Goal: Check status: Check status

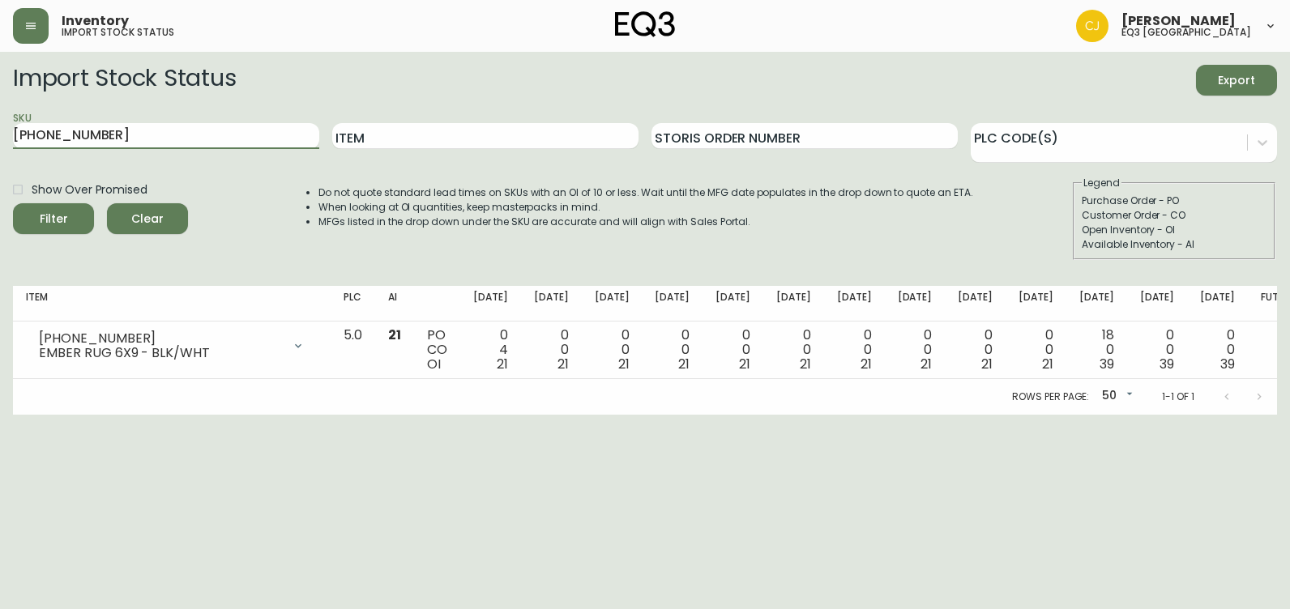
click at [0, 233] on html "Inventory import stock status [PERSON_NAME] eq3 [GEOGRAPHIC_DATA] Import Stock …" at bounding box center [645, 207] width 1290 height 415
click at [13, 203] on button "Filter" at bounding box center [53, 218] width 81 height 31
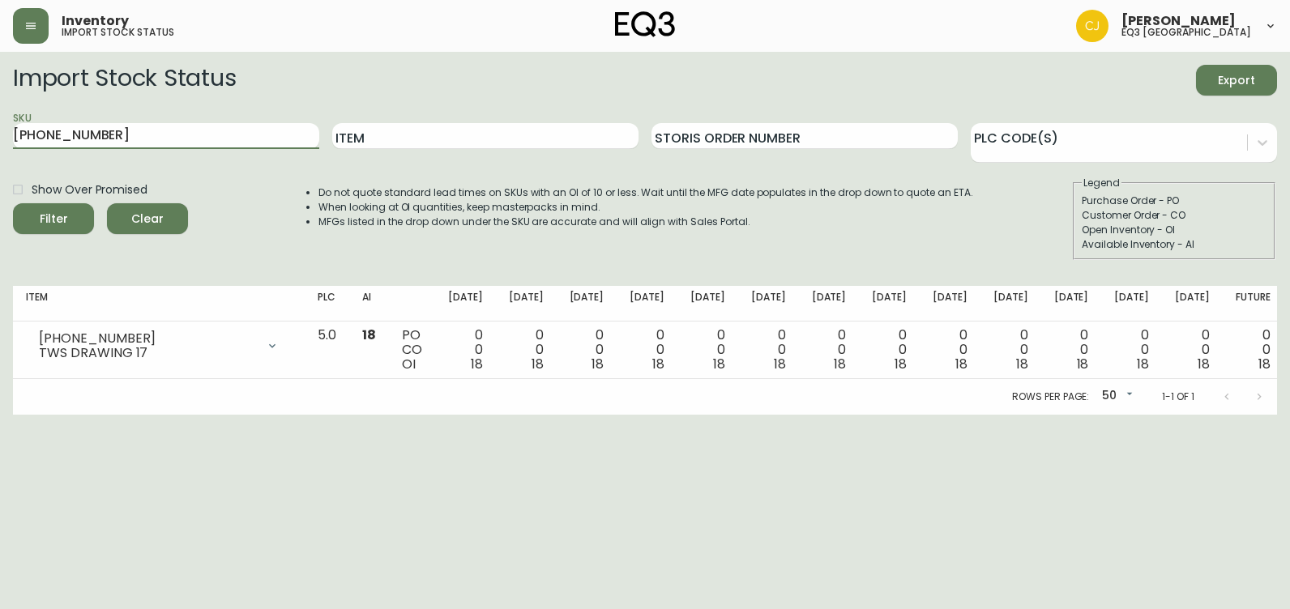
drag, startPoint x: 114, startPoint y: 146, endPoint x: 49, endPoint y: 162, distance: 67.6
click at [0, 135] on html "Inventory import stock status [PERSON_NAME] eq3 [GEOGRAPHIC_DATA] Import Stock …" at bounding box center [645, 207] width 1290 height 415
paste input "02"
type input "[PHONE_NUMBER]"
click at [13, 203] on button "Filter" at bounding box center [53, 218] width 81 height 31
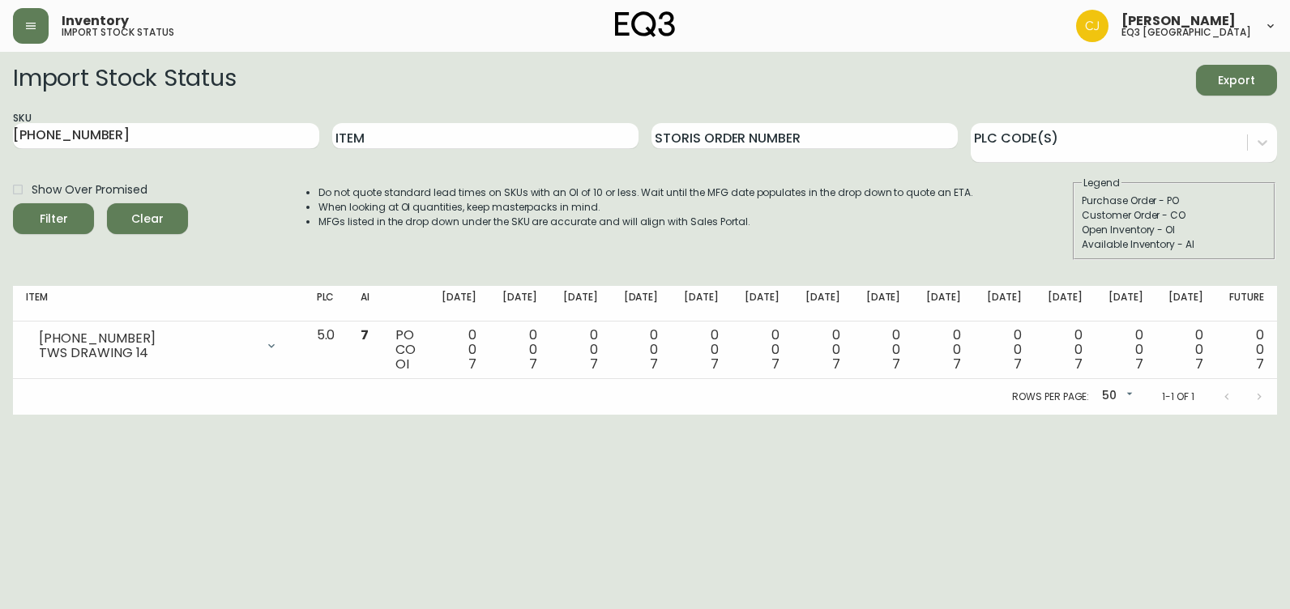
click at [0, 415] on html "Inventory import stock status [PERSON_NAME] eq3 [GEOGRAPHIC_DATA] Import Stock …" at bounding box center [645, 207] width 1290 height 415
